Goal: Information Seeking & Learning: Find specific fact

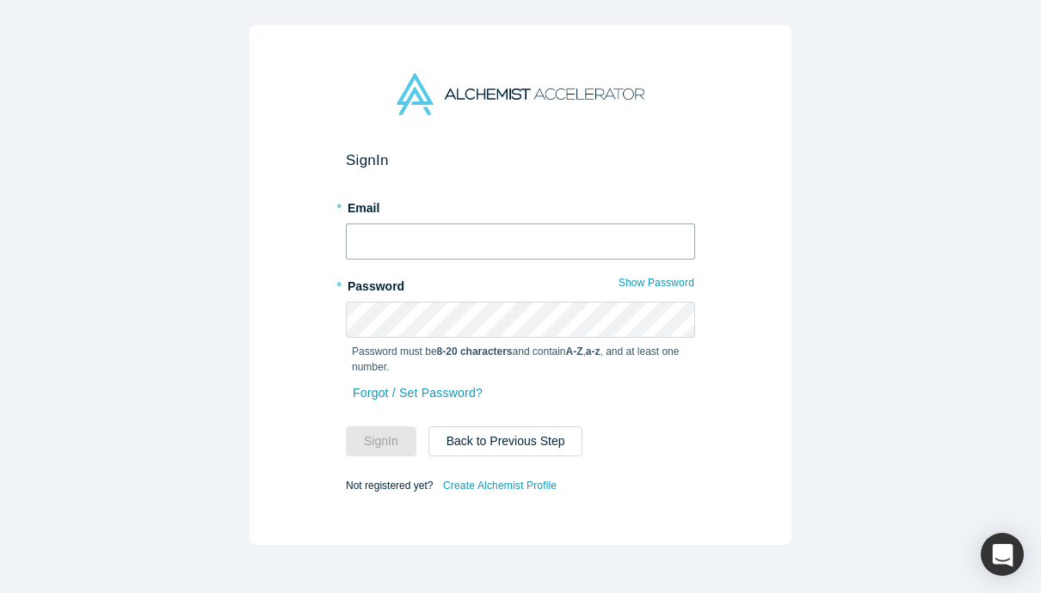
click at [507, 241] on input "text" at bounding box center [520, 242] width 349 height 36
type input "[EMAIL_ADDRESS][DOMAIN_NAME]"
click at [378, 443] on button "Sign In" at bounding box center [381, 442] width 71 height 30
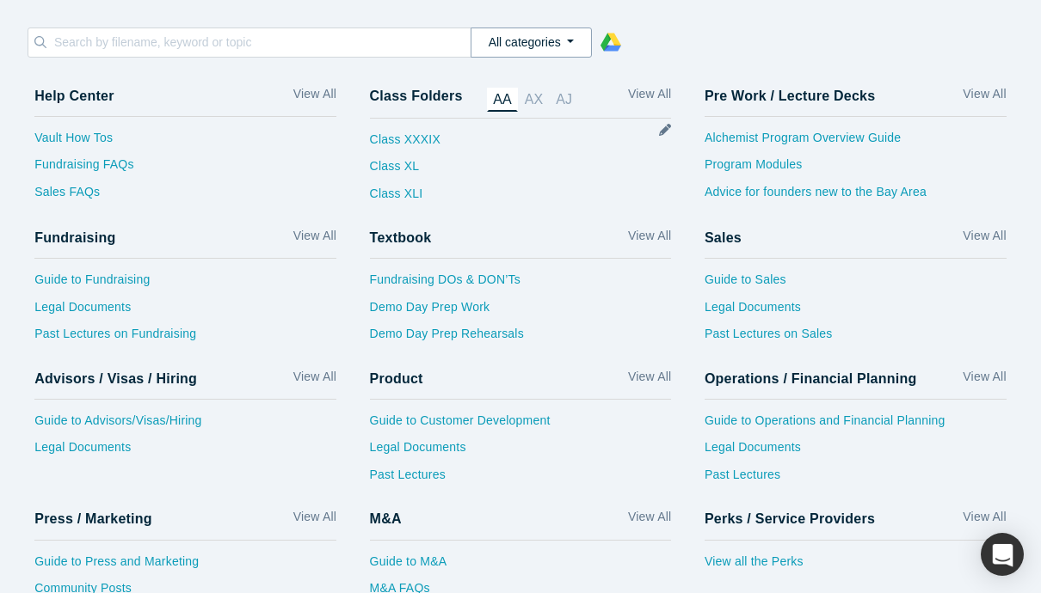
click at [513, 47] on button "All categories" at bounding box center [530, 43] width 121 height 30
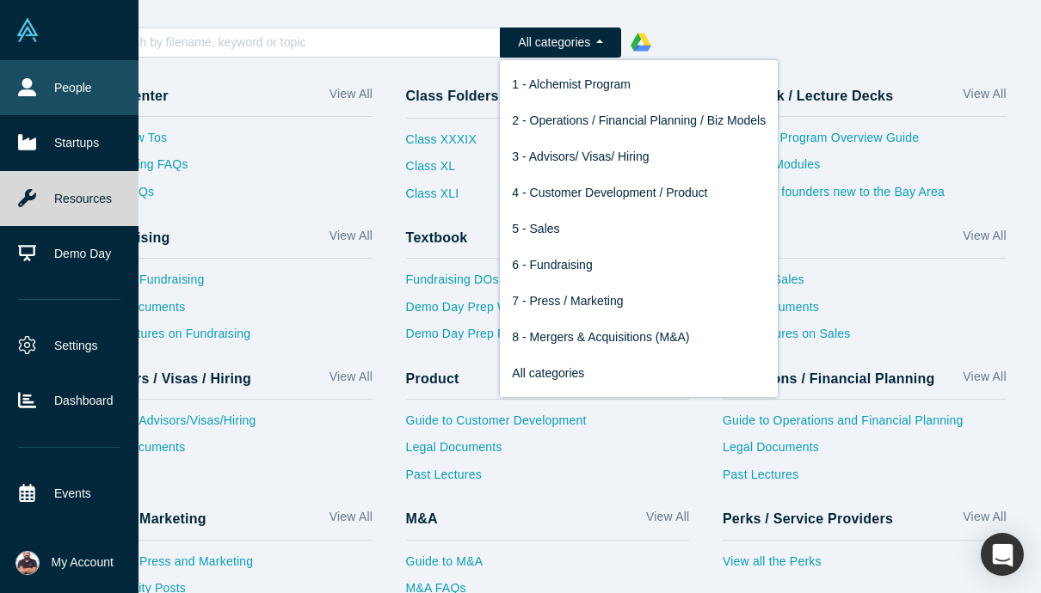
click at [41, 95] on link "People" at bounding box center [69, 87] width 138 height 55
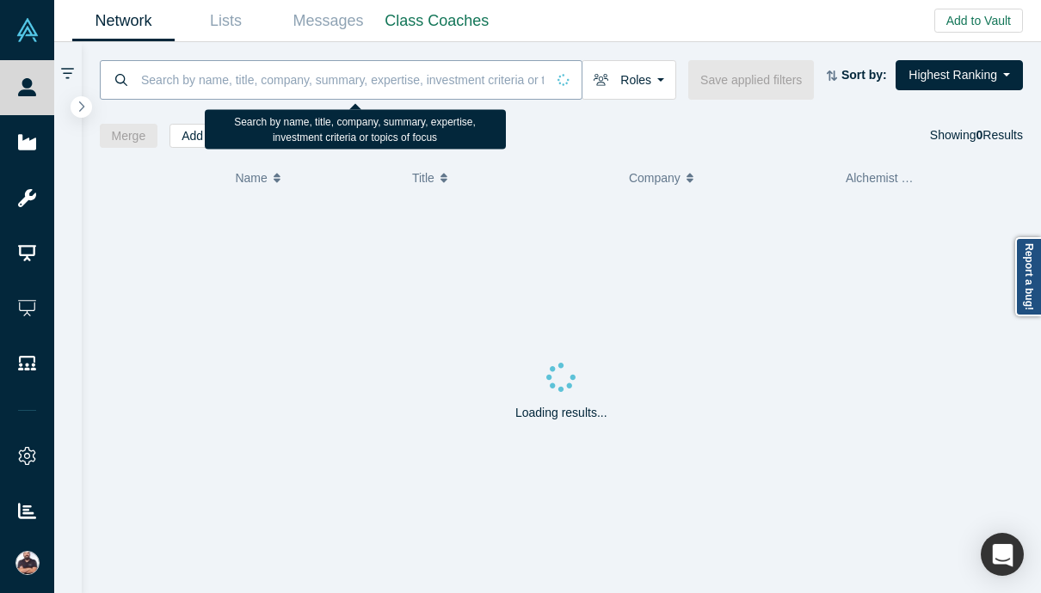
click at [218, 83] on input at bounding box center [342, 79] width 406 height 40
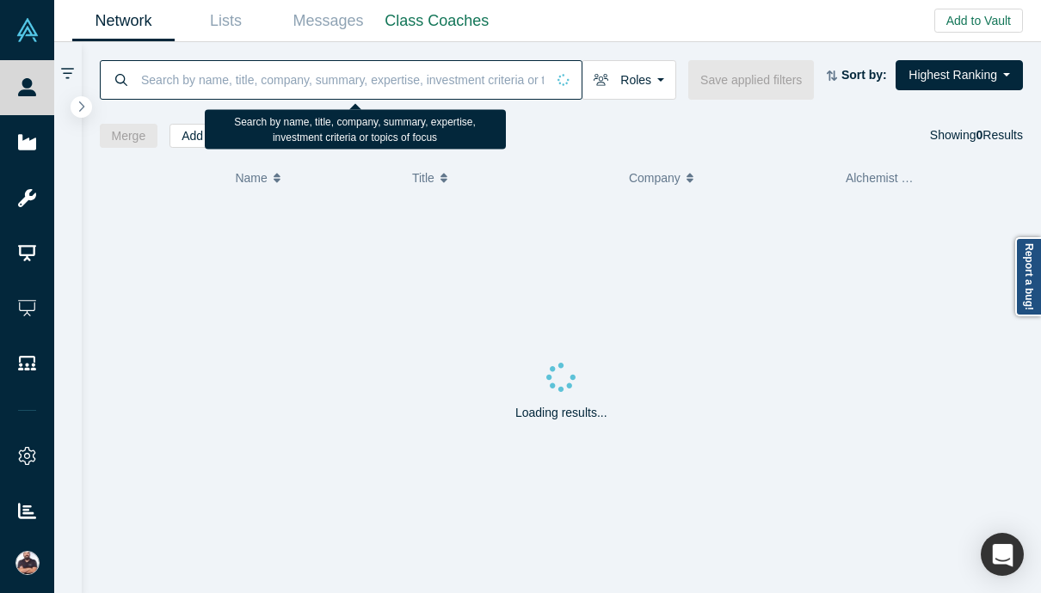
paste input "[PERSON_NAME]"
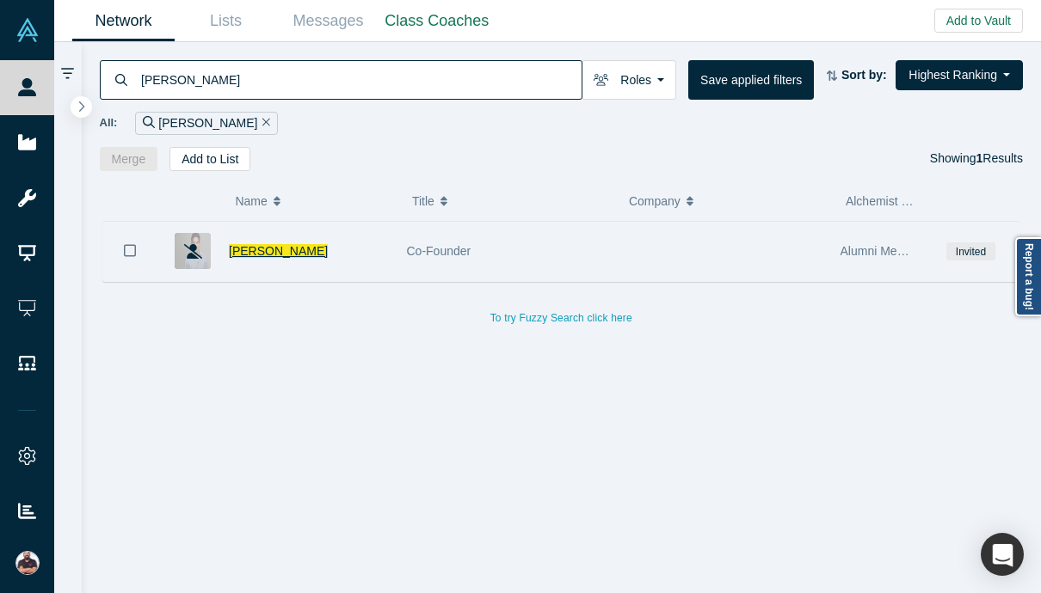
type input "[PERSON_NAME]"
click at [247, 249] on span "[PERSON_NAME]" at bounding box center [278, 251] width 99 height 14
